Goal: Use online tool/utility: Utilize a website feature to perform a specific function

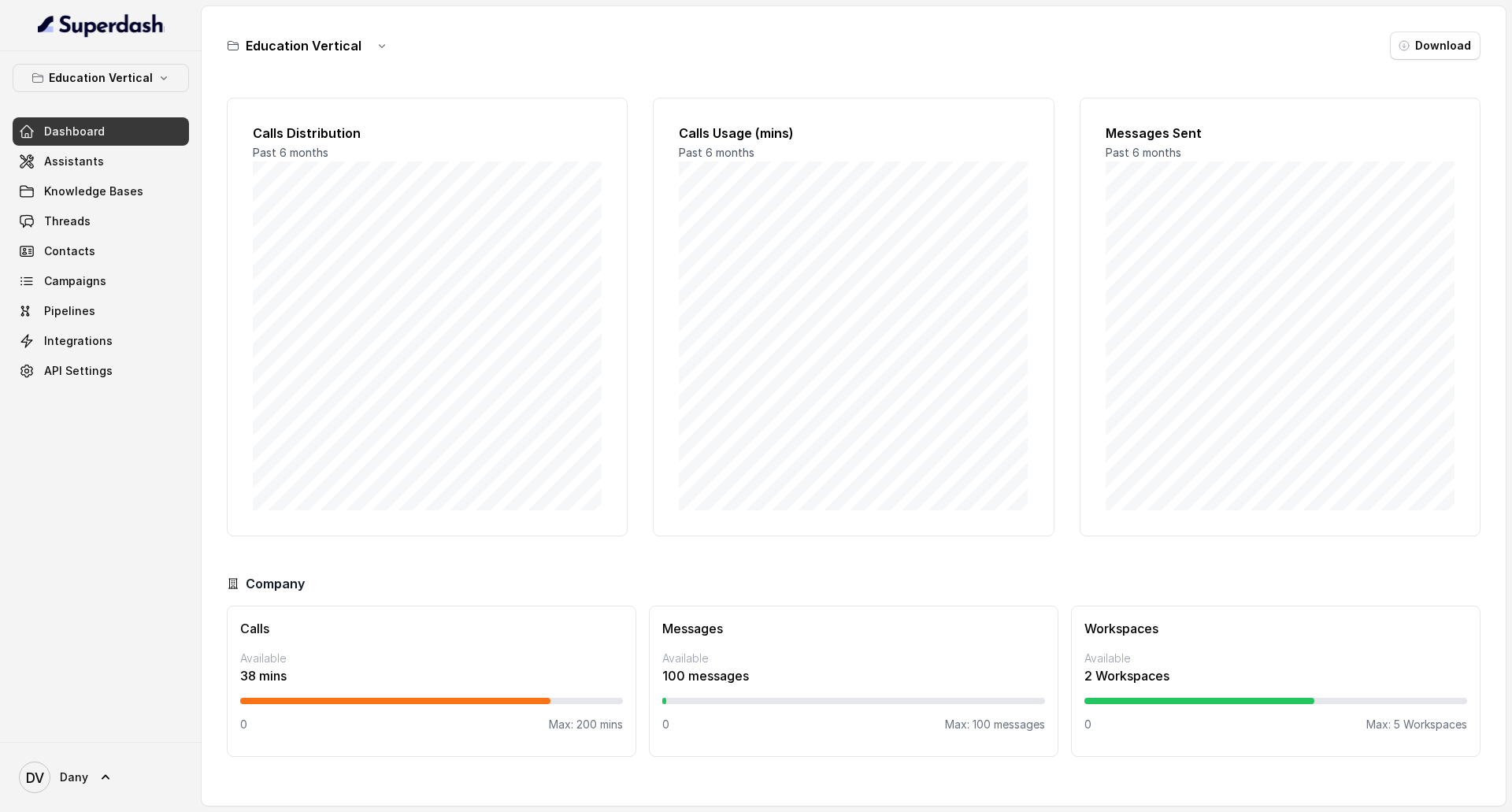
click at [79, 140] on link "Dashboard" at bounding box center [100, 132] width 176 height 29
click at [79, 148] on link "Assistants" at bounding box center [100, 162] width 176 height 29
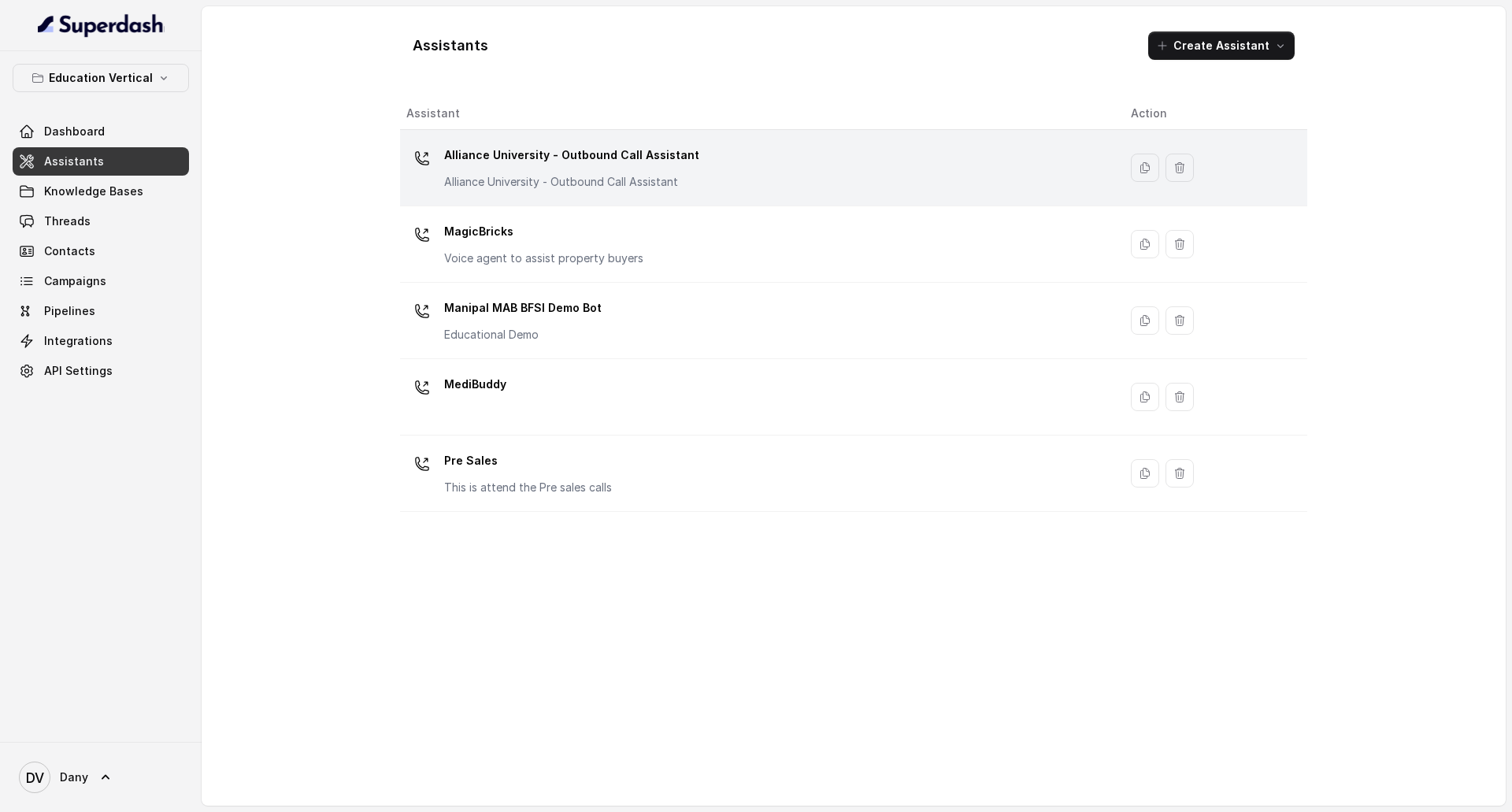
click at [763, 155] on div "Alliance University - Outbound Call Assistant Alliance University - Outbound Ca…" at bounding box center [756, 168] width 699 height 51
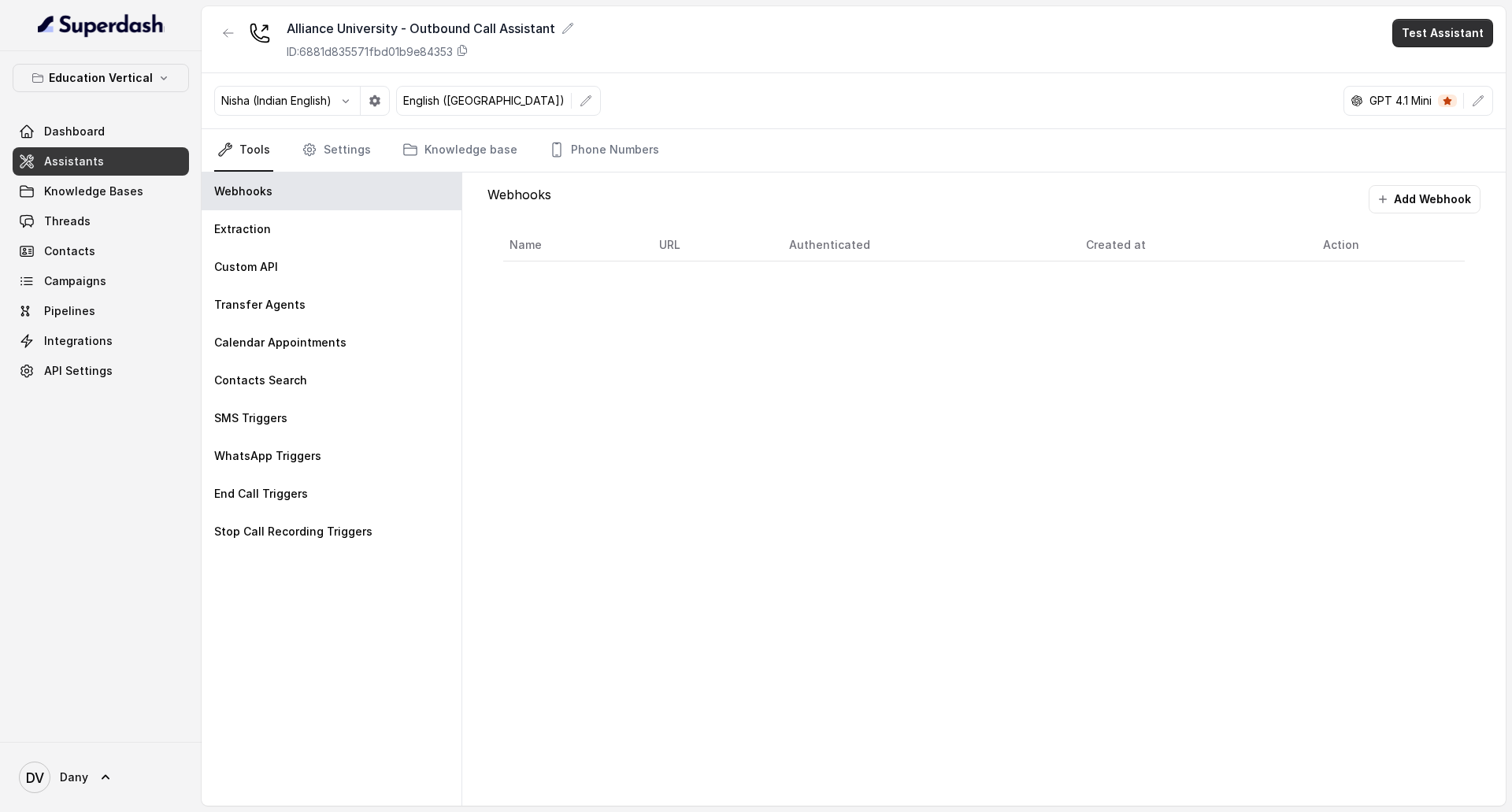
click at [1428, 25] on button "Test Assistant" at bounding box center [1443, 33] width 100 height 29
click at [1431, 74] on button "Phone Call" at bounding box center [1446, 71] width 100 height 29
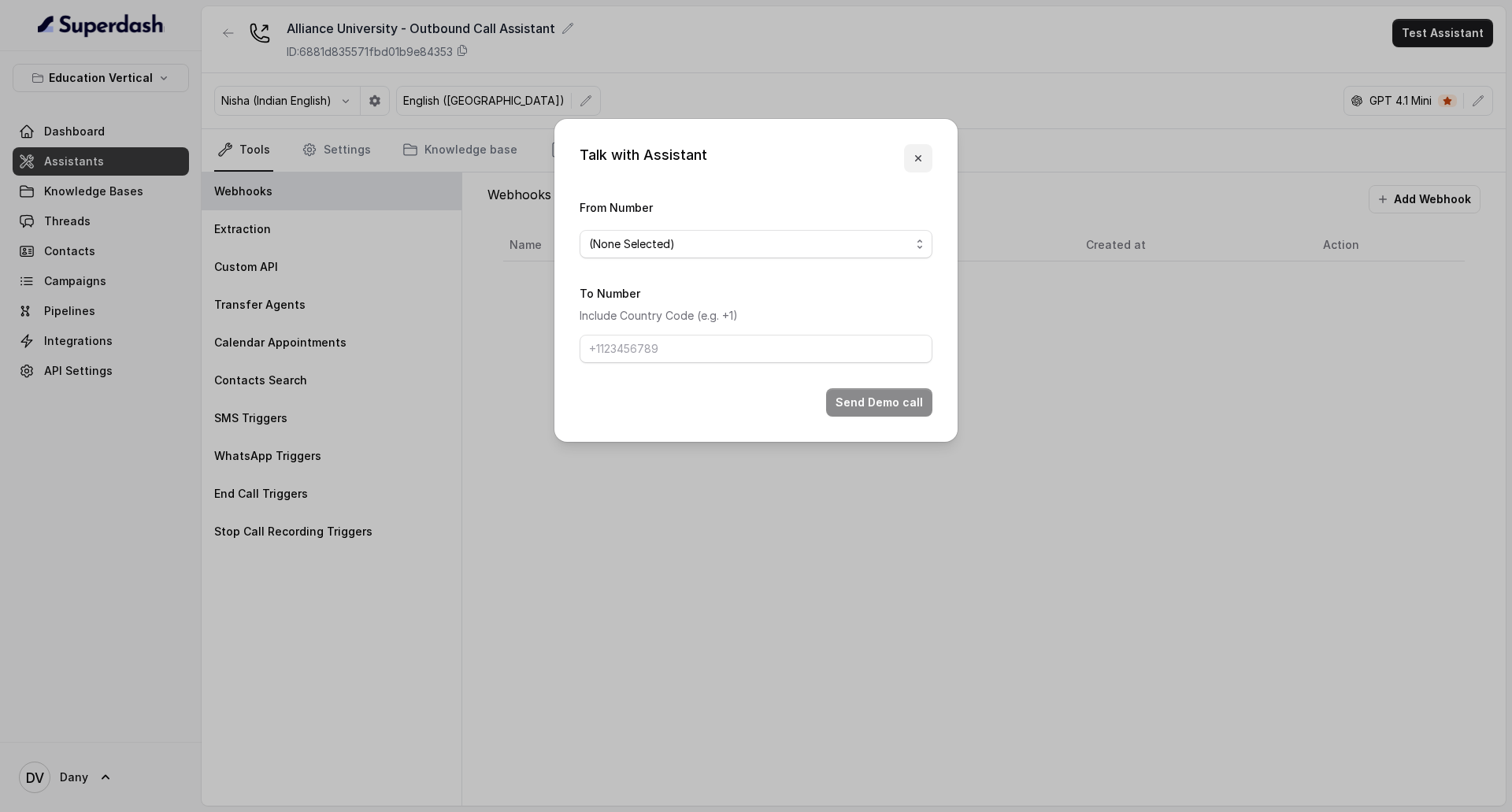
click at [917, 155] on icon "button" at bounding box center [918, 158] width 13 height 13
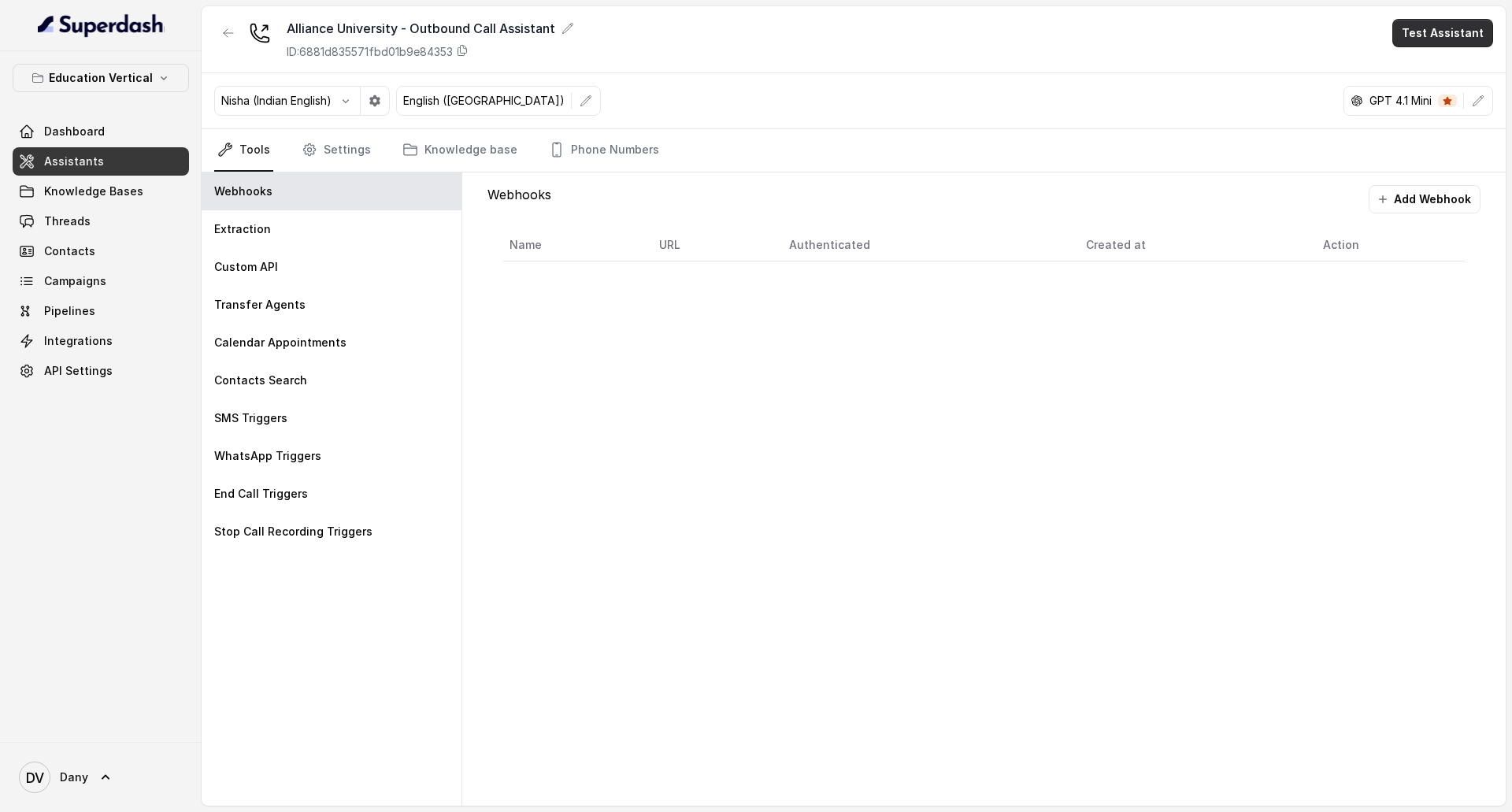
click at [1429, 25] on button "Test Assistant" at bounding box center [1443, 33] width 100 height 29
click at [1428, 104] on button "Chat" at bounding box center [1446, 100] width 100 height 29
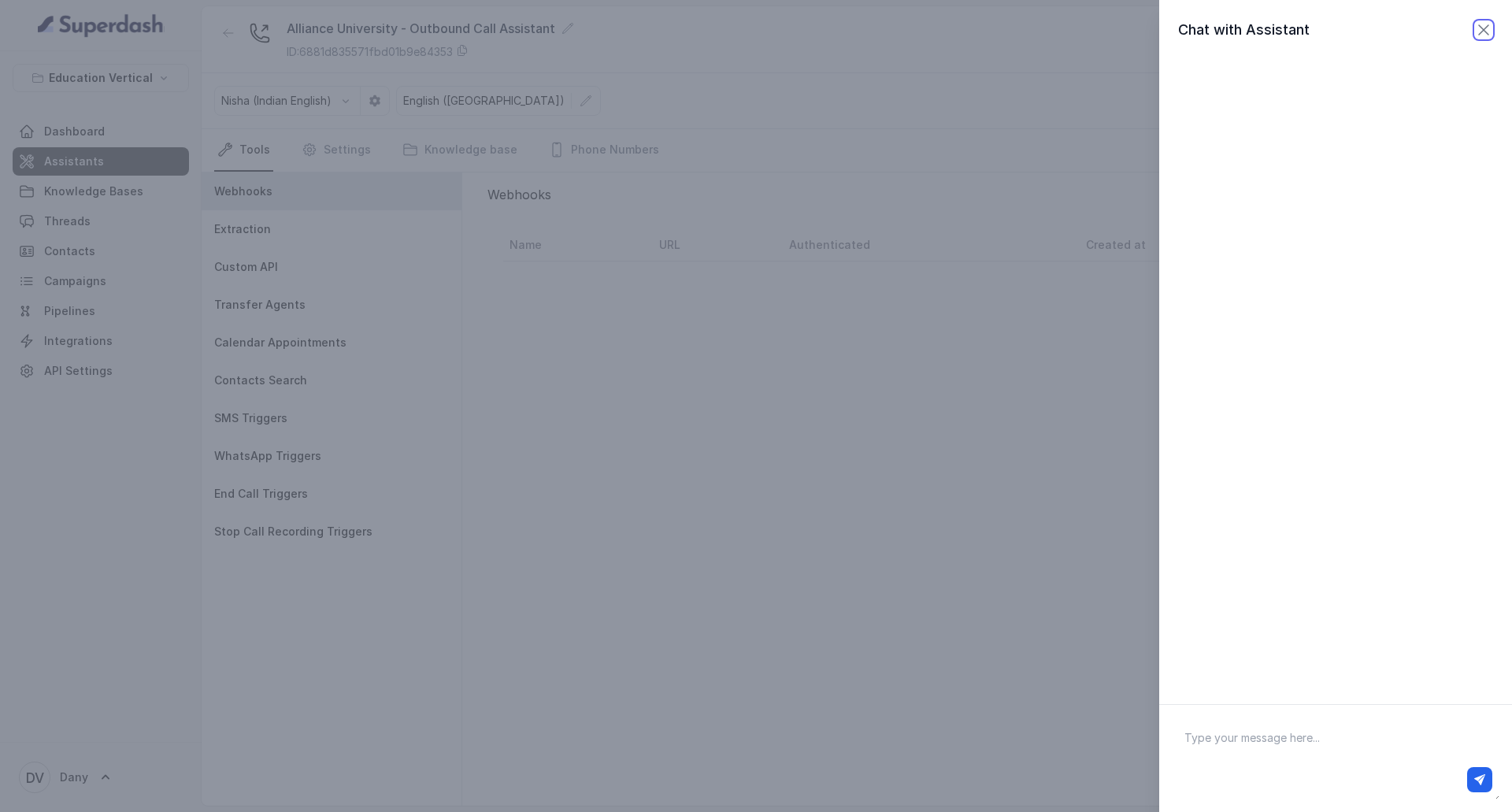
click at [1479, 30] on icon "button" at bounding box center [1483, 30] width 9 height 9
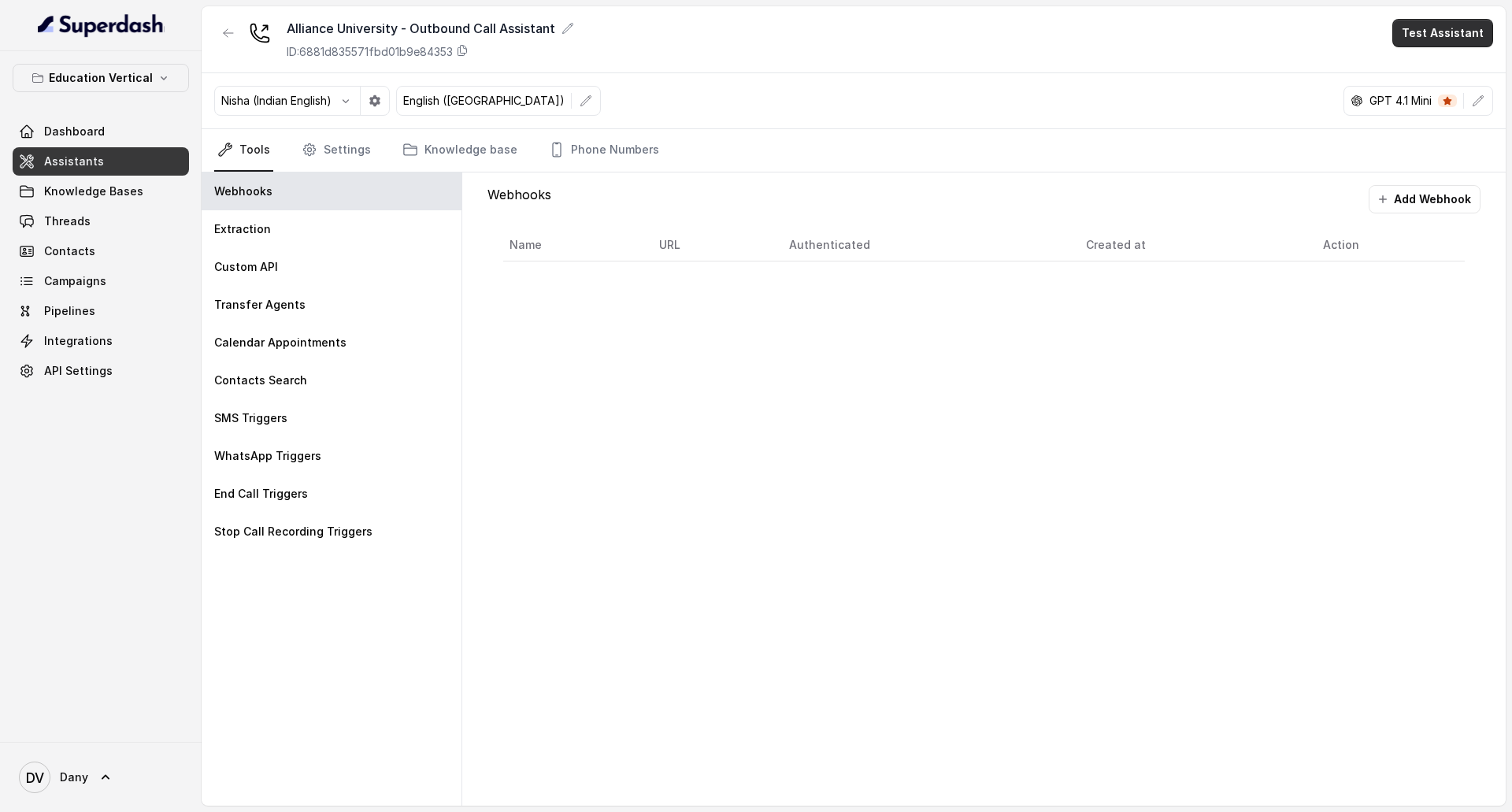
click at [1464, 30] on button "Test Assistant" at bounding box center [1443, 33] width 100 height 29
click at [1437, 69] on button "Phone Call" at bounding box center [1446, 71] width 100 height 29
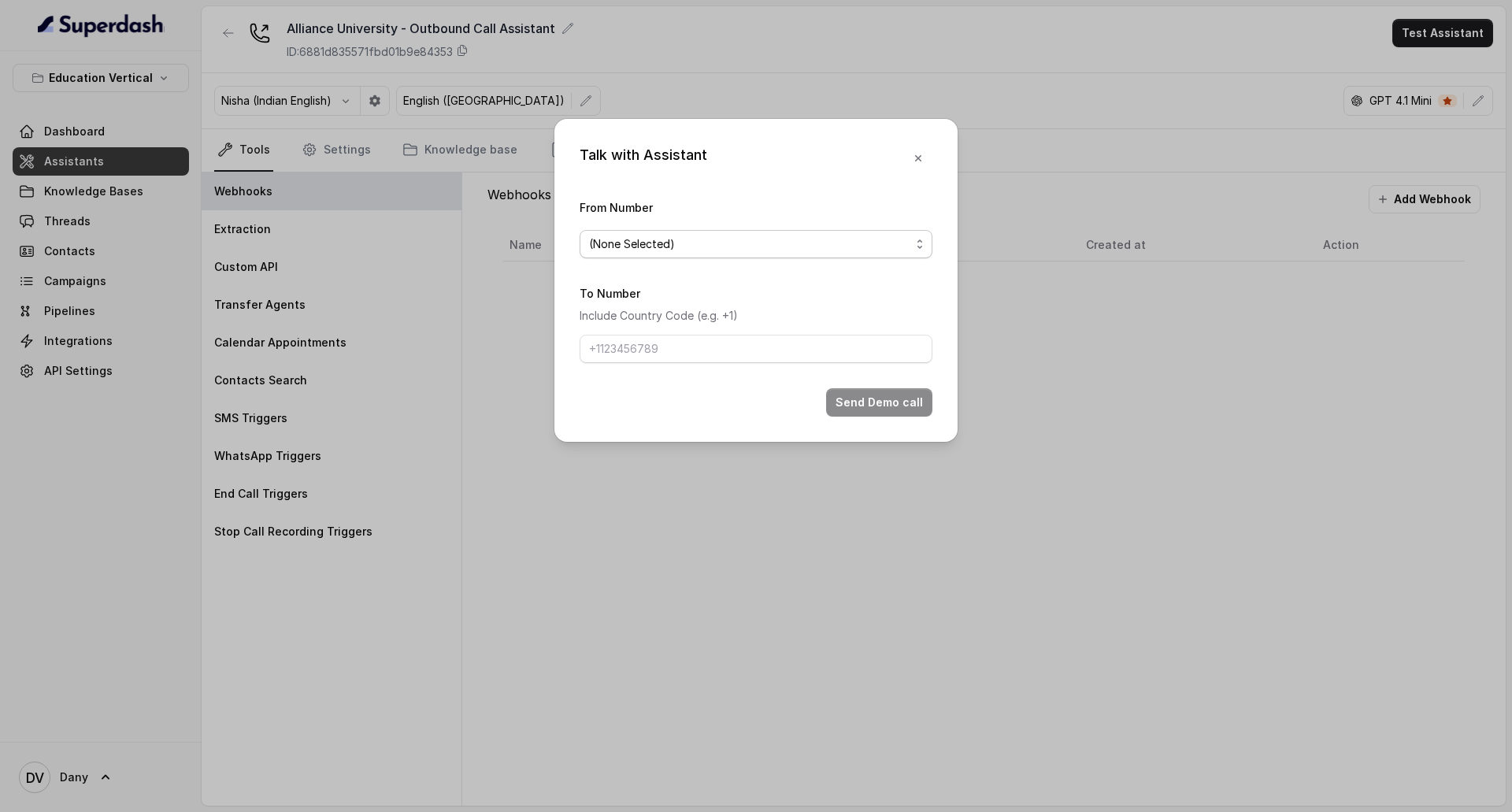
click at [784, 251] on span "(None Selected)" at bounding box center [749, 244] width 321 height 19
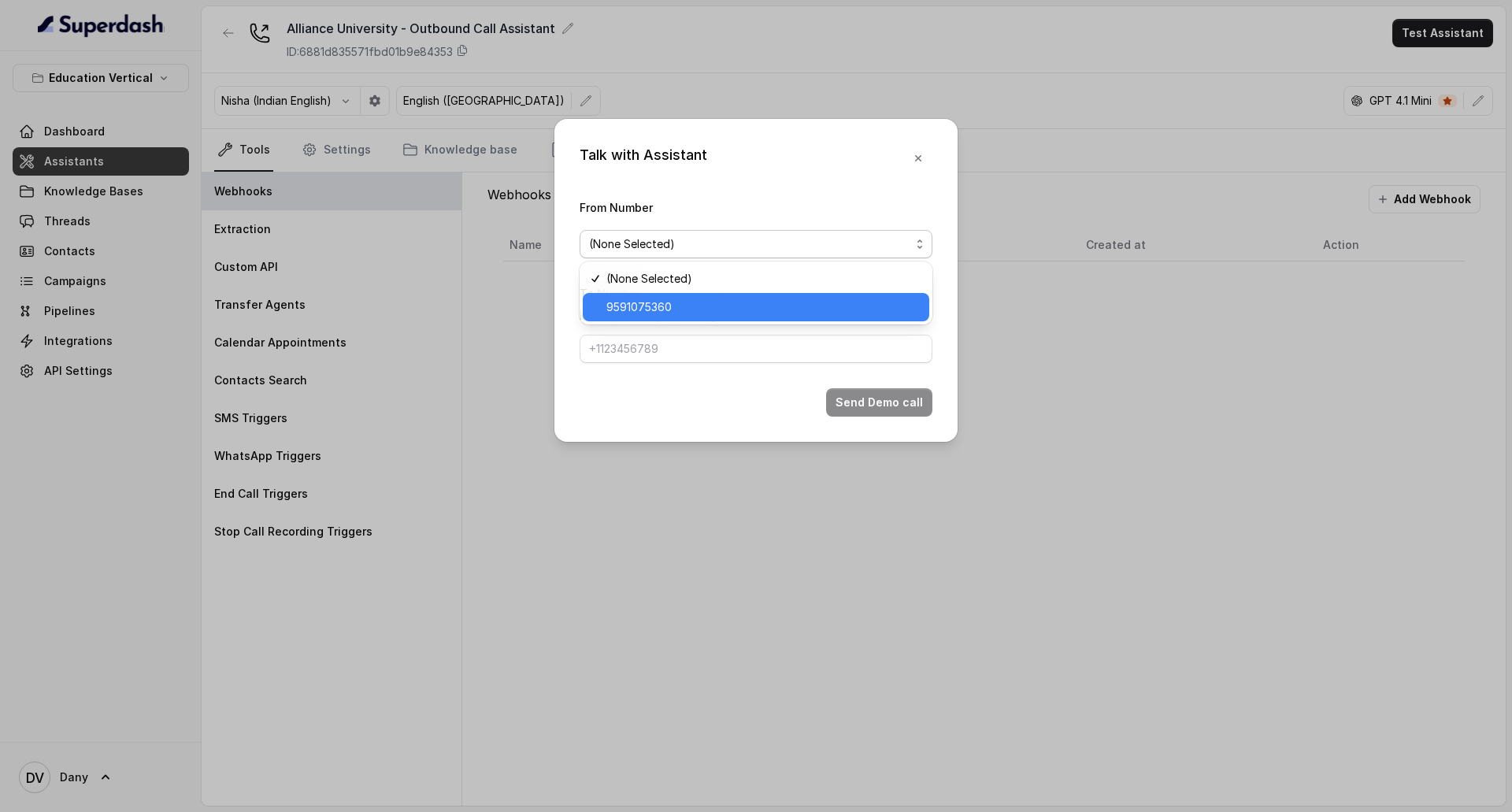
click at [743, 302] on span "9591075360" at bounding box center [764, 307] width 314 height 19
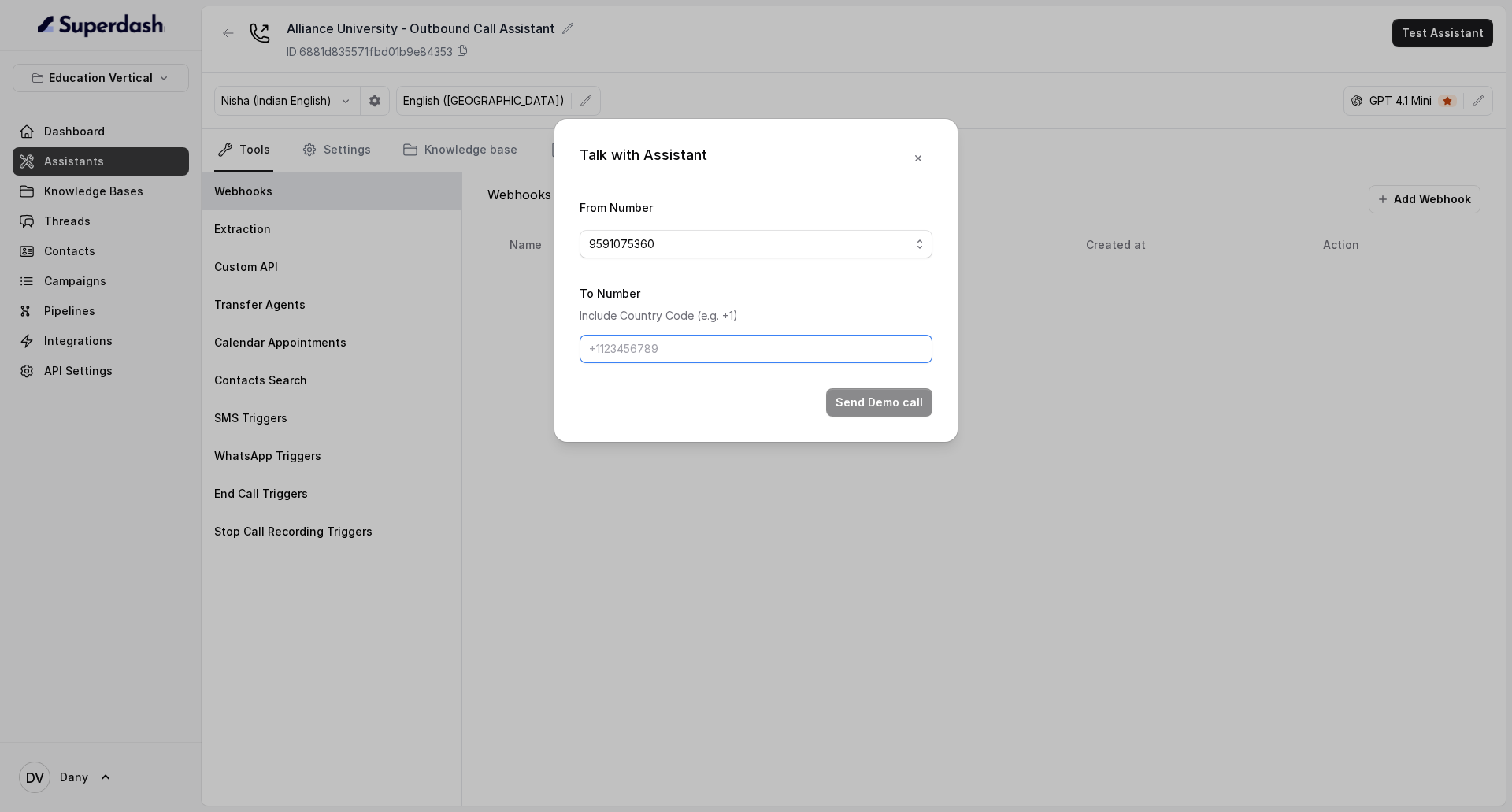
click at [688, 338] on input "To Number" at bounding box center [756, 349] width 353 height 29
click at [382, 355] on div "Talk with Assistant From Number 9591075360 To Number Include Country Code (e.g.…" at bounding box center [756, 406] width 1512 height 812
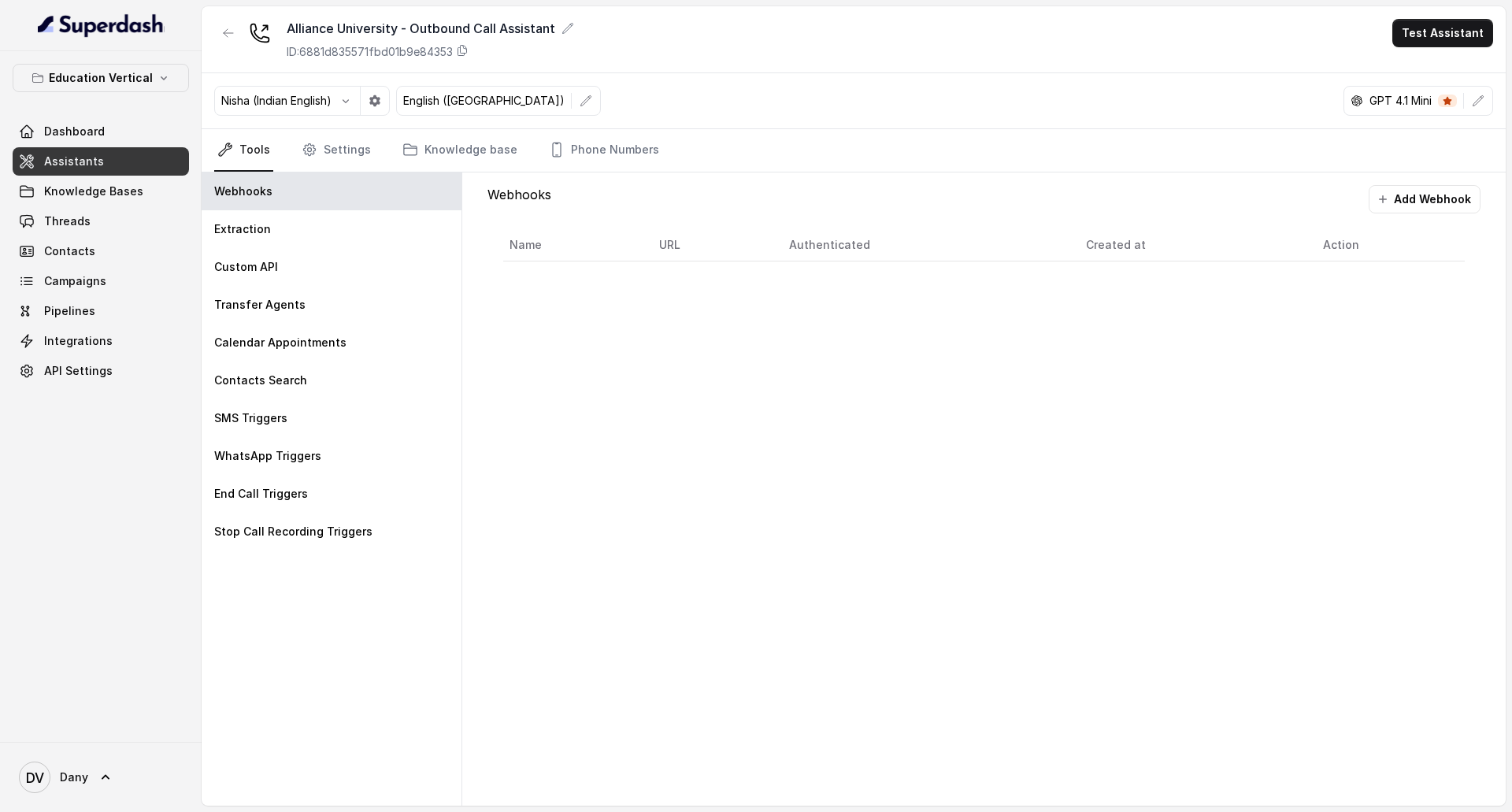
click at [84, 171] on link "Assistants" at bounding box center [100, 162] width 176 height 29
